Goal: Task Accomplishment & Management: Complete application form

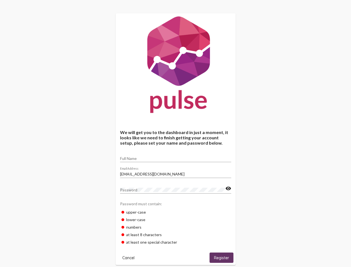
click at [176, 156] on input "Full Name" at bounding box center [175, 158] width 111 height 4
click at [176, 172] on input "[EMAIL_ADDRESS][DOMAIN_NAME]" at bounding box center [175, 174] width 111 height 4
click at [228, 188] on mat-icon "visibility" at bounding box center [228, 188] width 6 height 7
click at [128, 257] on span "Cancel" at bounding box center [128, 257] width 12 height 5
click at [222, 257] on span "Register" at bounding box center [221, 257] width 15 height 5
